Goal: Task Accomplishment & Management: Complete application form

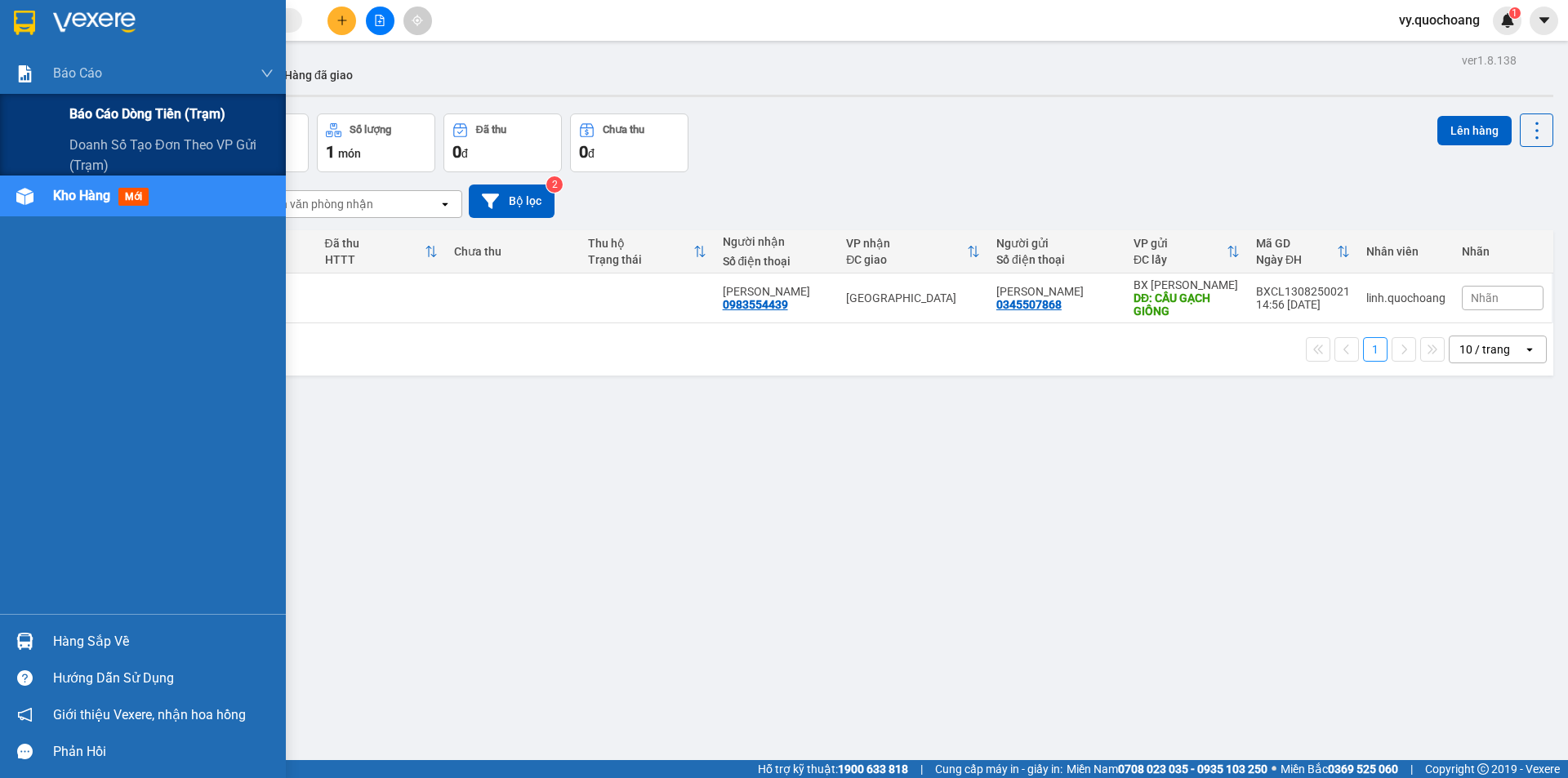
click at [125, 103] on div "Báo cáo dòng tiền (trạm)" at bounding box center [171, 114] width 204 height 41
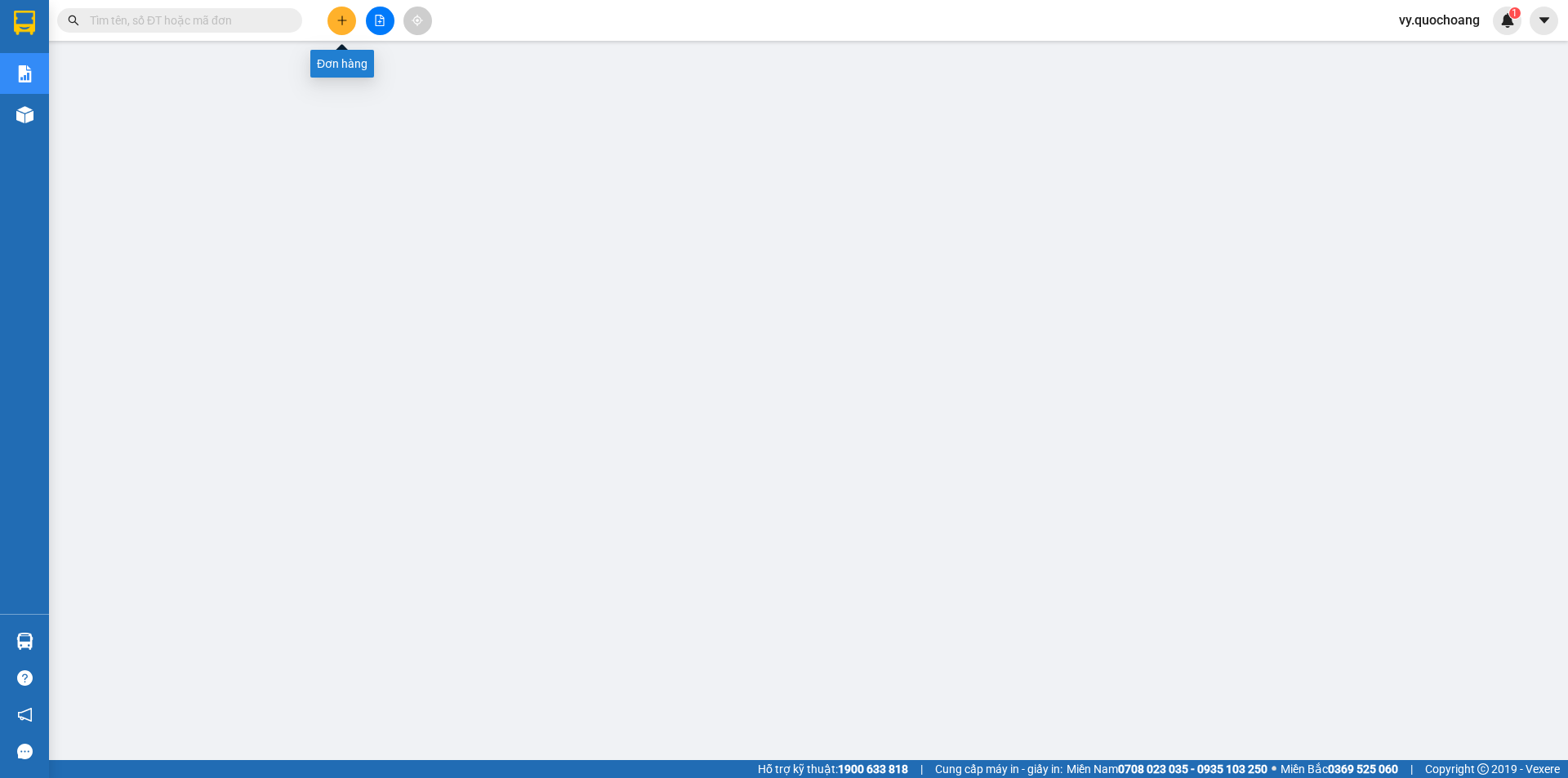
click at [346, 19] on icon "plus" at bounding box center [342, 20] width 11 height 11
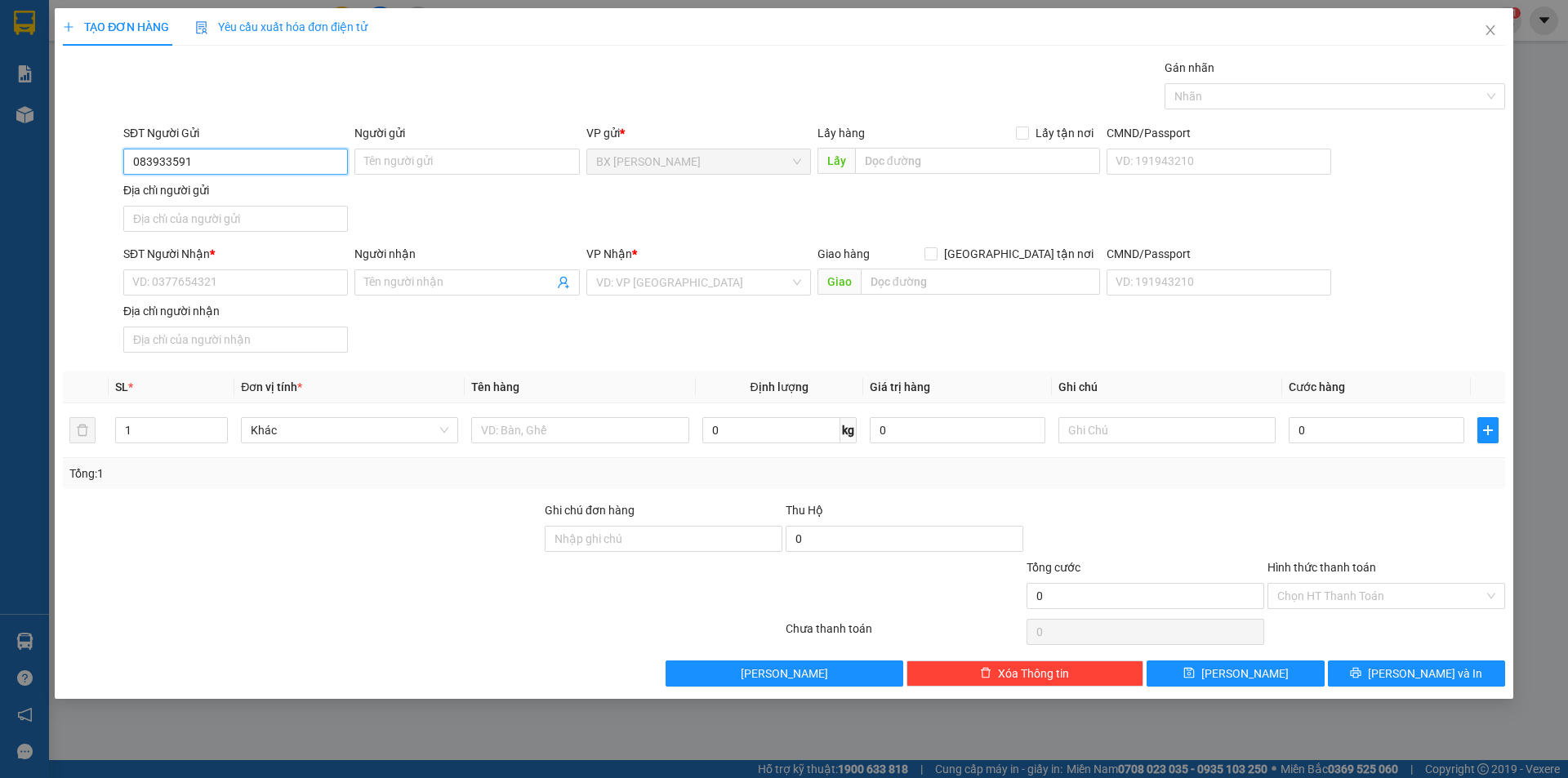
type input "0839335911"
click at [268, 187] on div "0839335911 - ANH ĐẠT" at bounding box center [235, 194] width 205 height 18
type input "ANH ĐẠT"
type input "0839335911"
click at [249, 280] on input "SĐT Người Nhận *" at bounding box center [235, 283] width 224 height 26
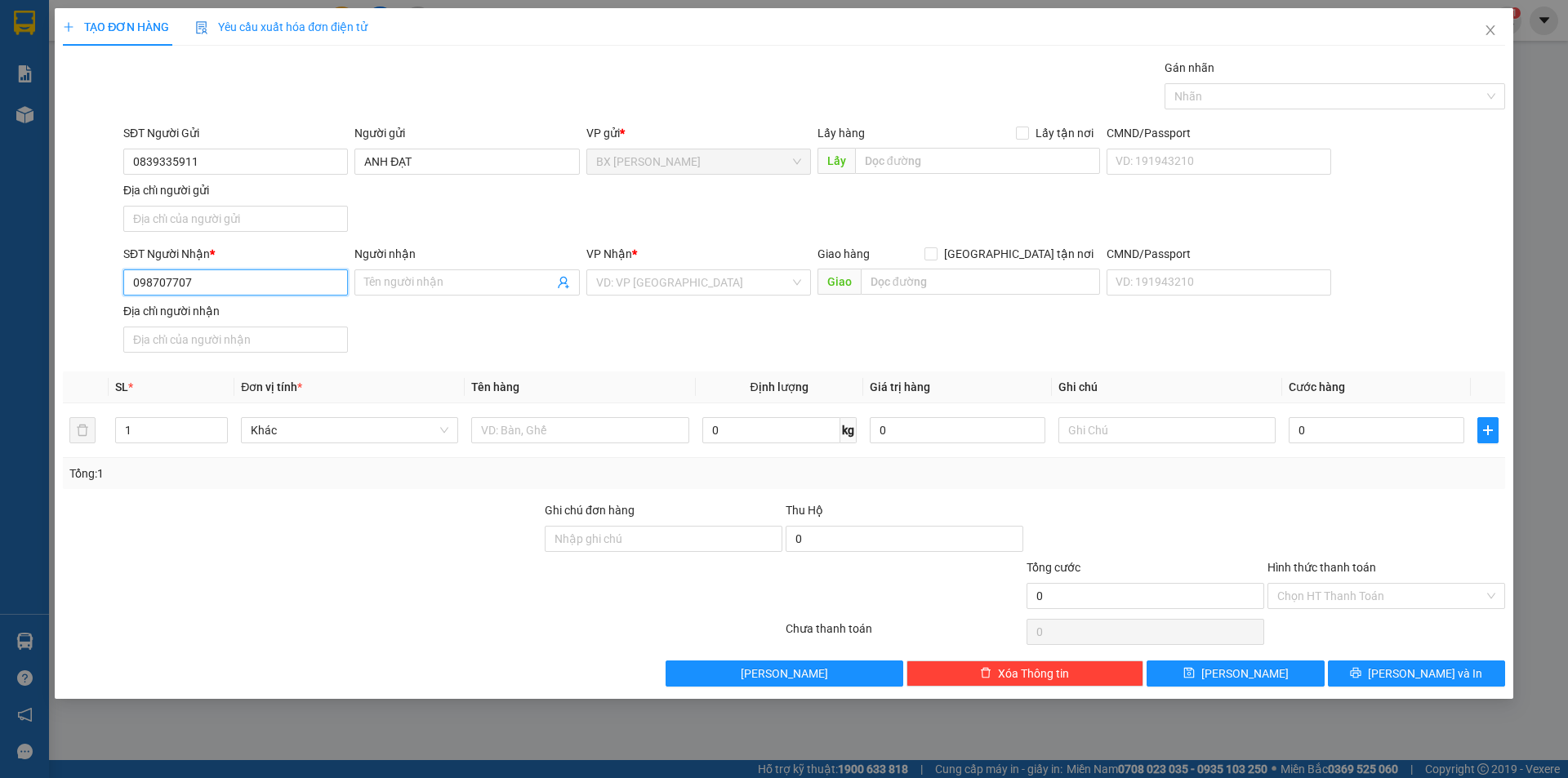
type input "0987077071"
click at [200, 315] on div "0987077071 - CHỊ VI" at bounding box center [235, 315] width 205 height 18
type input "CHỊ VI"
type input "0987077071"
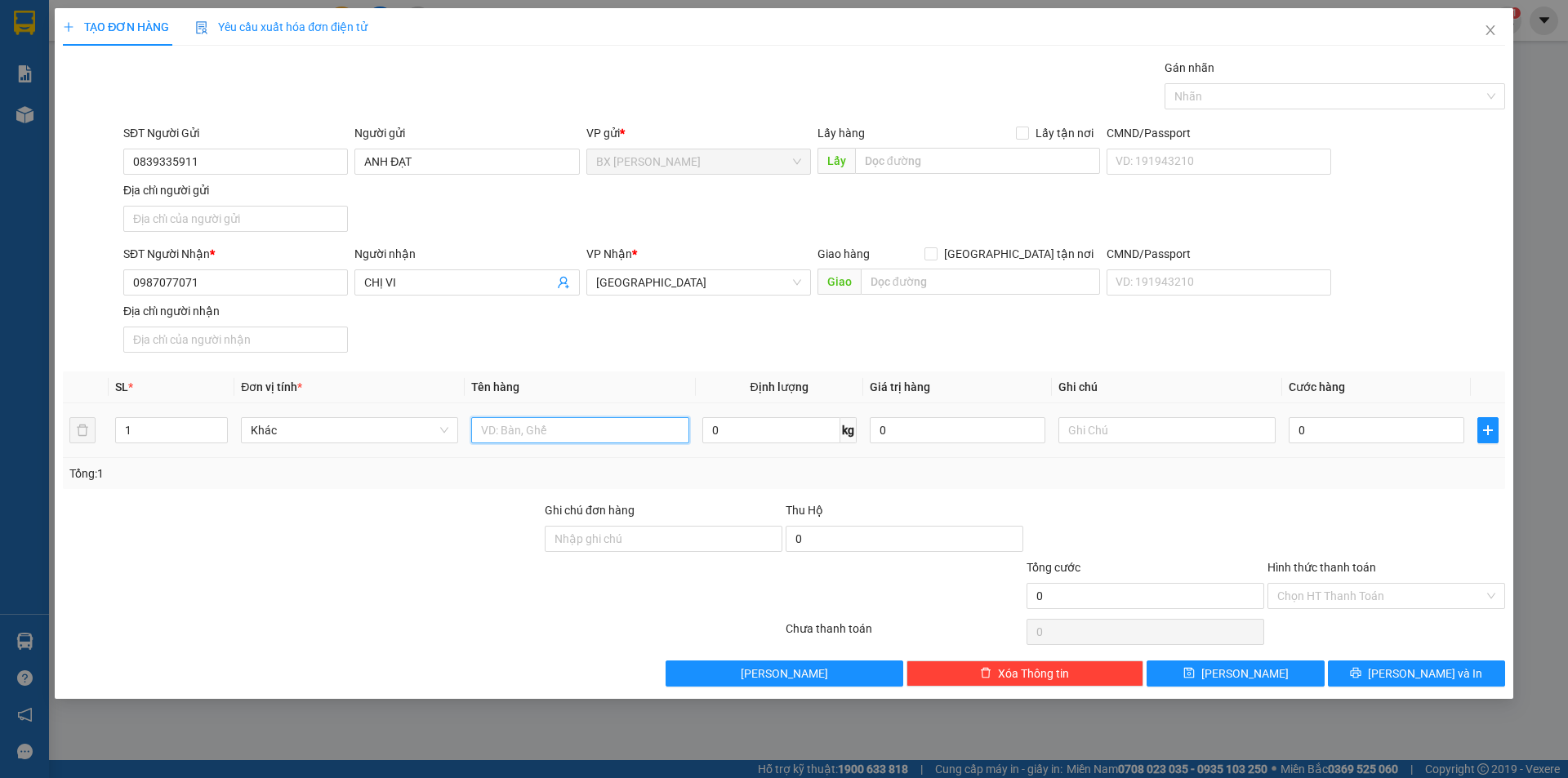
click at [619, 437] on input "text" at bounding box center [579, 431] width 217 height 26
type input "HỒ SƠ"
click at [936, 251] on input "[GEOGRAPHIC_DATA] tận nơi" at bounding box center [931, 253] width 11 height 11
checkbox input "true"
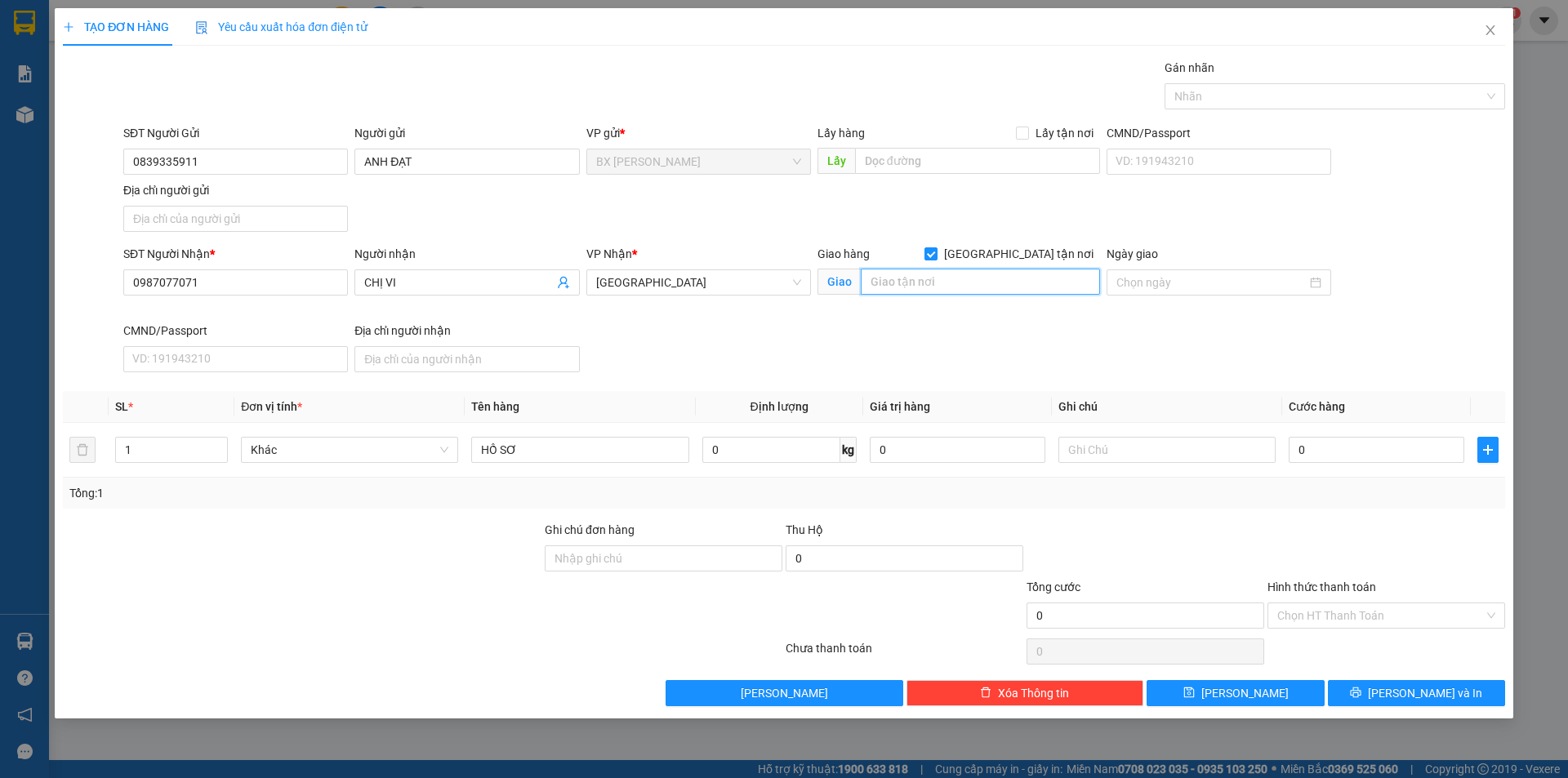
click at [1025, 283] on input "text" at bounding box center [980, 282] width 239 height 26
type input "87/2 [PERSON_NAME]-[GEOGRAPHIC_DATA]"
click at [1374, 446] on input "0" at bounding box center [1376, 450] width 176 height 26
type input "8"
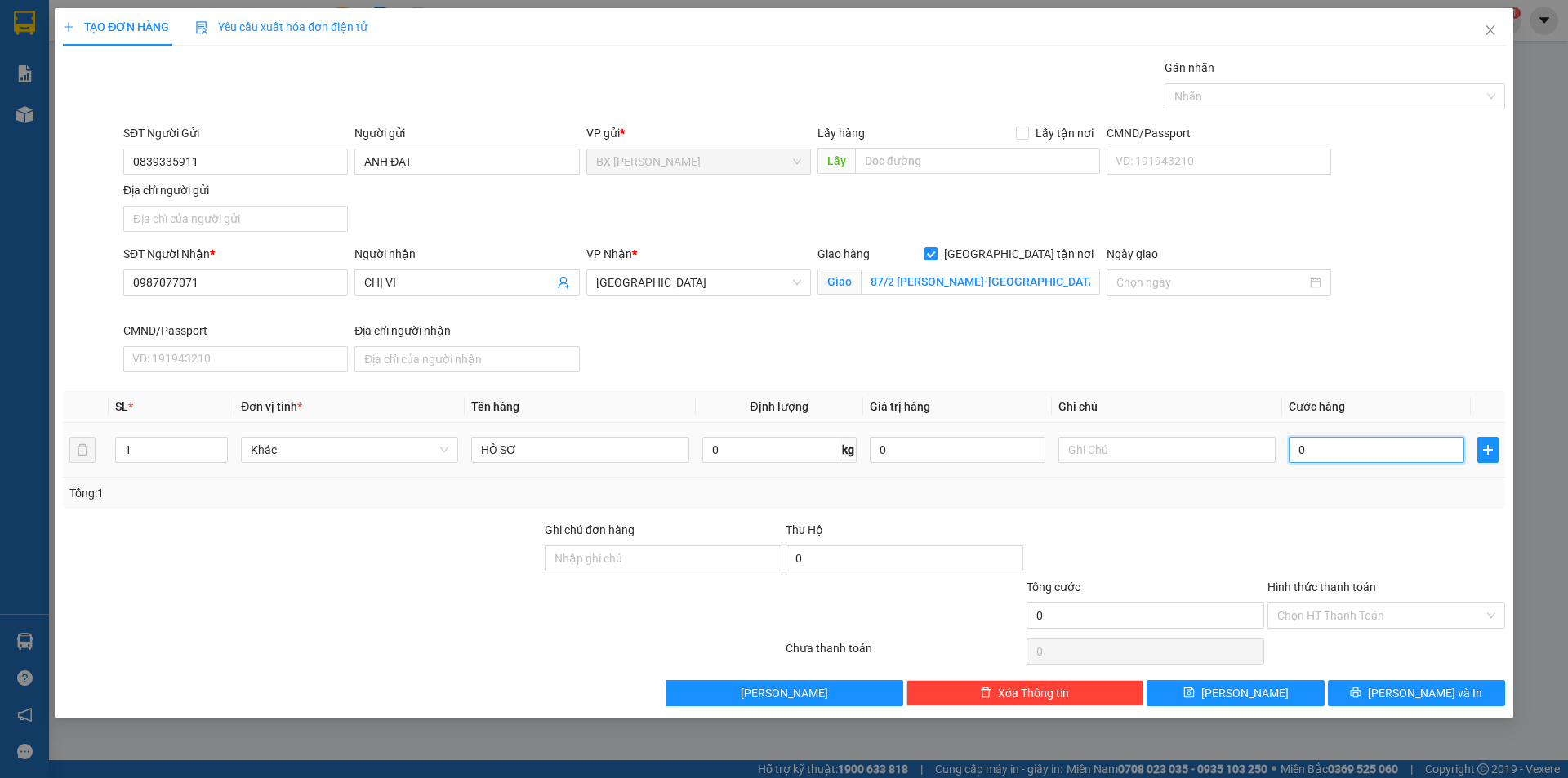
type input "8"
type input "80"
type input "80.000"
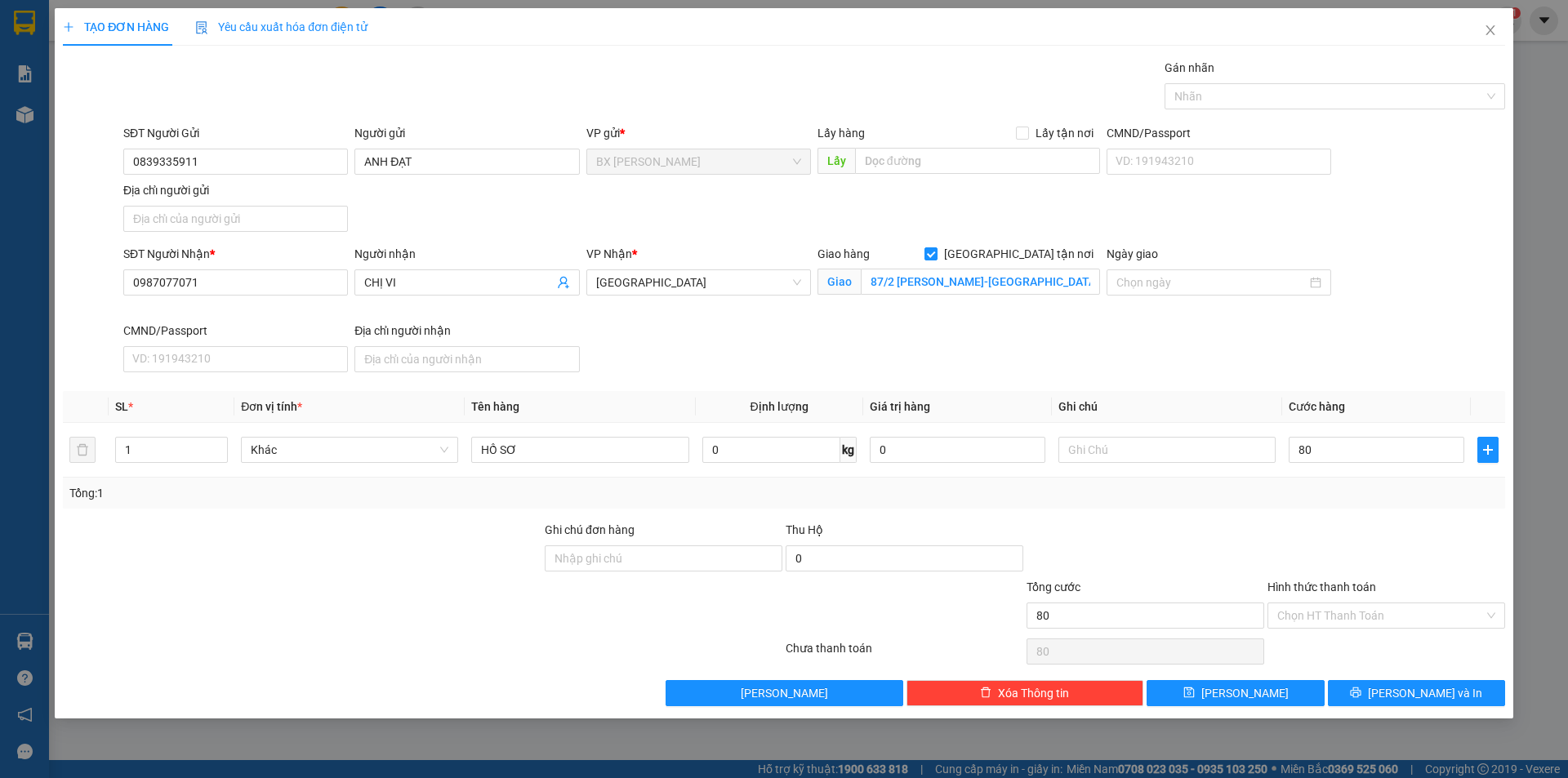
type input "80.000"
click at [1293, 525] on div at bounding box center [1387, 549] width 241 height 57
click at [1304, 620] on input "Hình thức thanh toán" at bounding box center [1381, 616] width 207 height 24
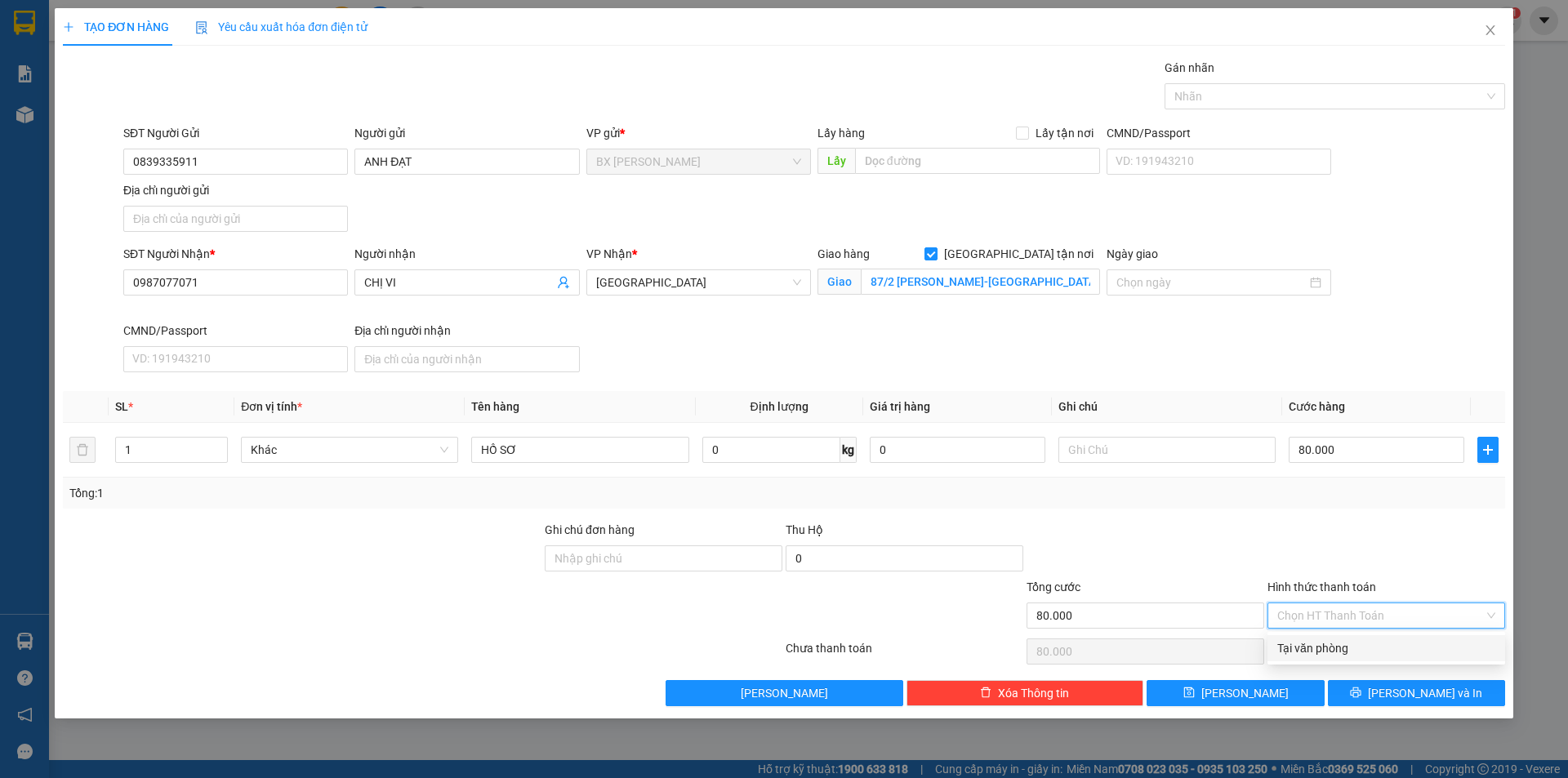
click at [1357, 651] on div "Tại văn phòng" at bounding box center [1387, 648] width 218 height 18
type input "0"
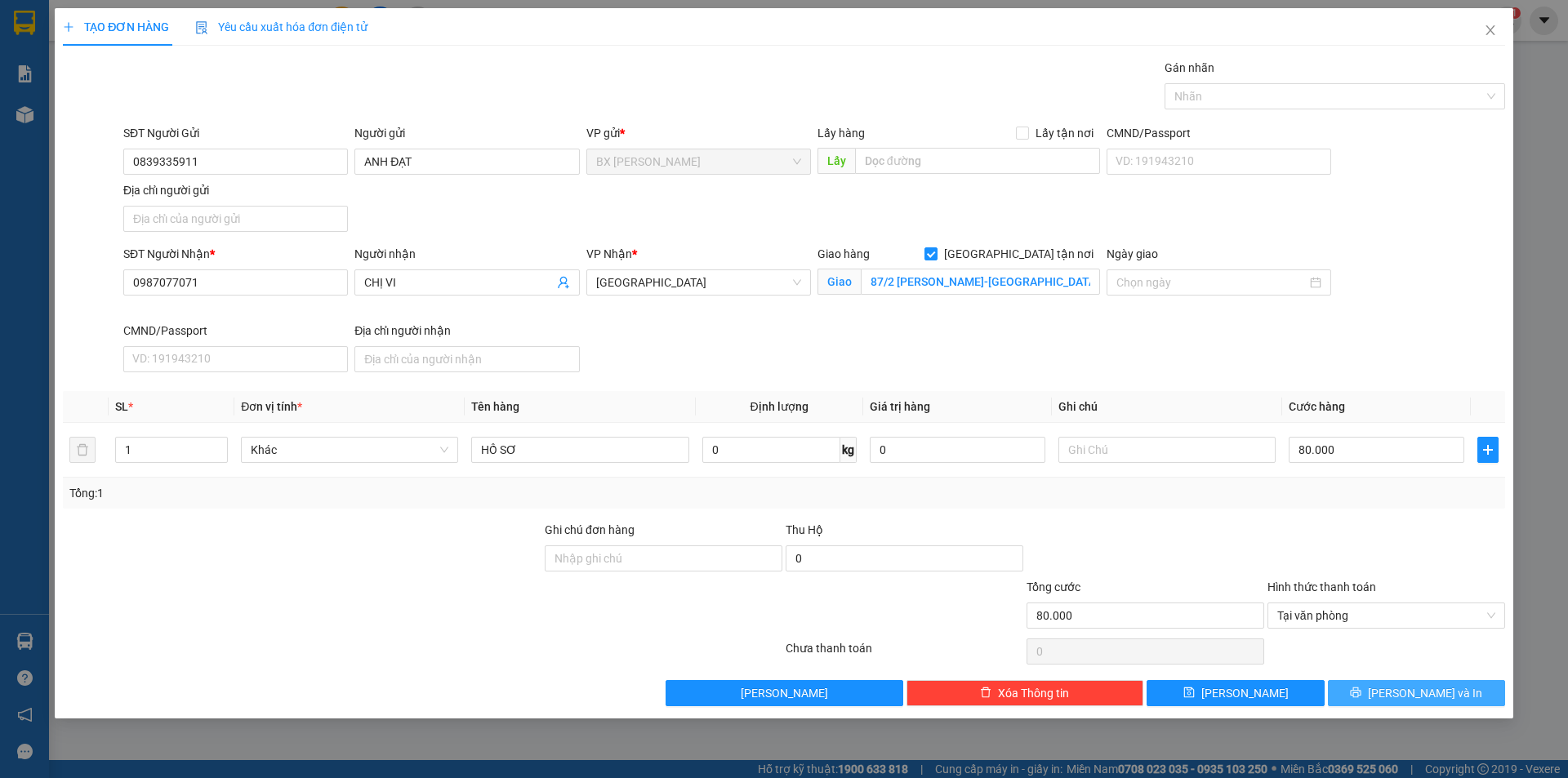
click at [1375, 685] on button "[PERSON_NAME] và In" at bounding box center [1416, 693] width 177 height 26
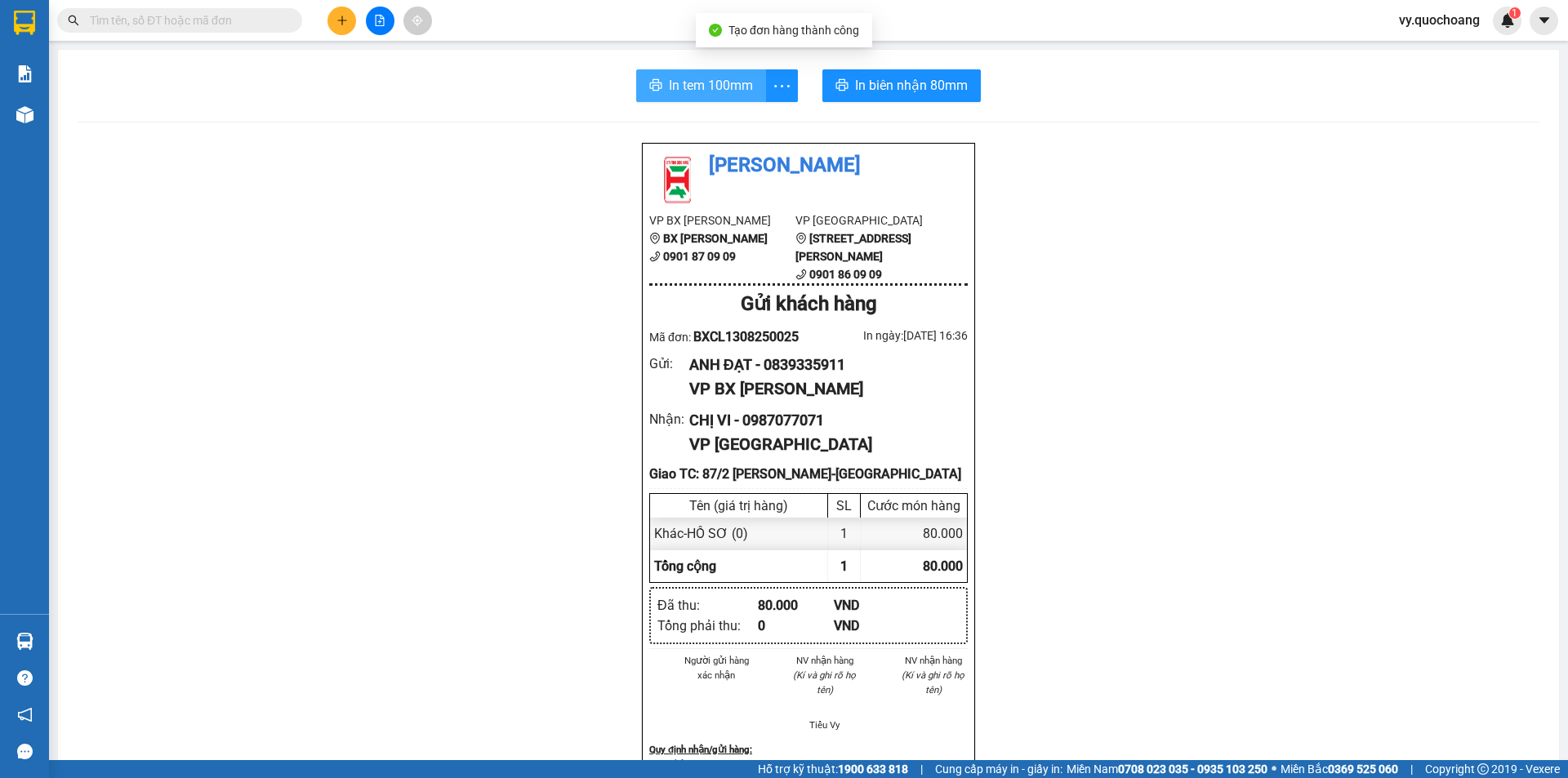
click at [688, 82] on span "In tem 100mm" at bounding box center [711, 86] width 84 height 20
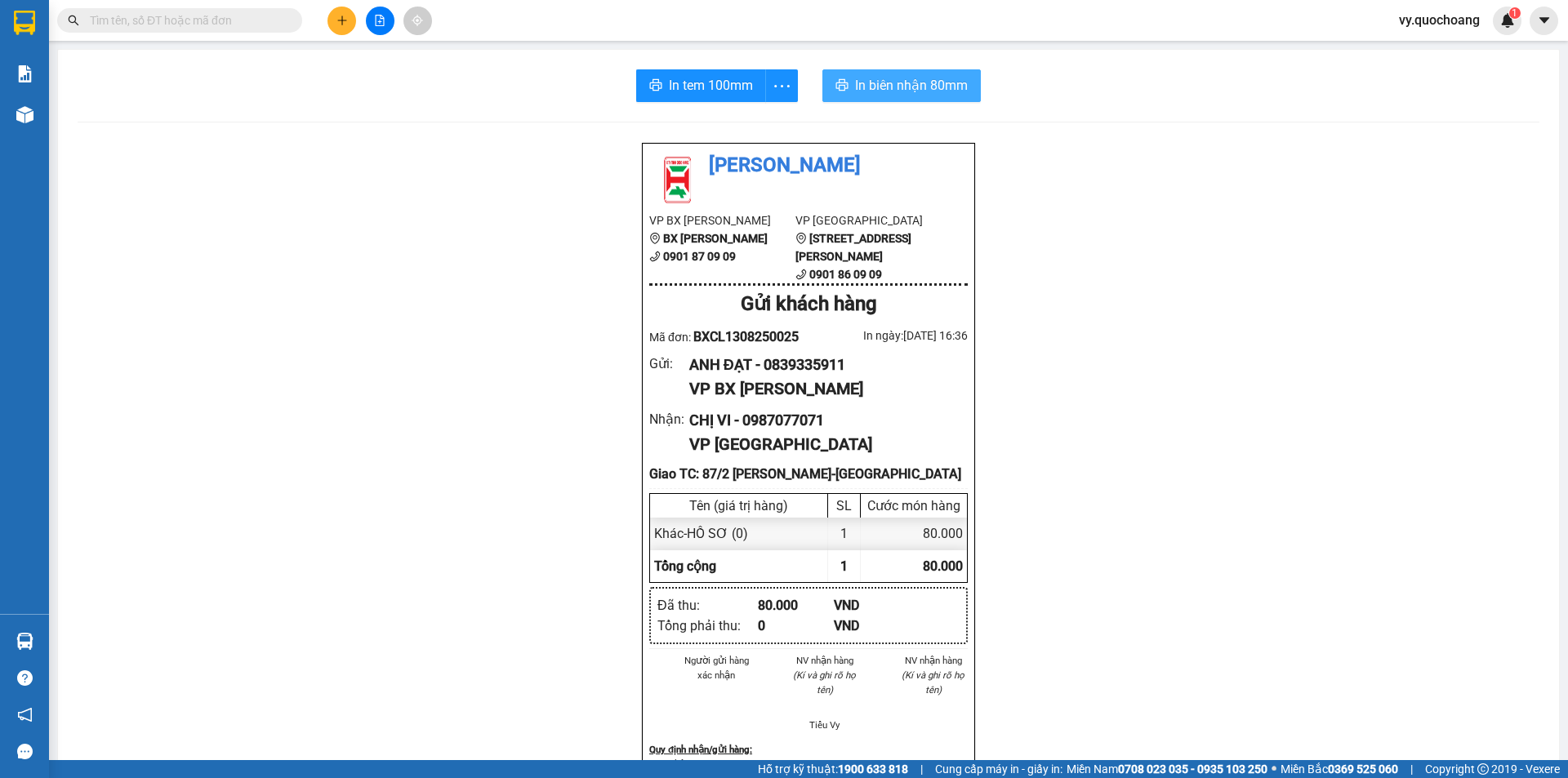
click at [867, 80] on span "In biên nhận 80mm" at bounding box center [911, 86] width 113 height 20
